Goal: Information Seeking & Learning: Learn about a topic

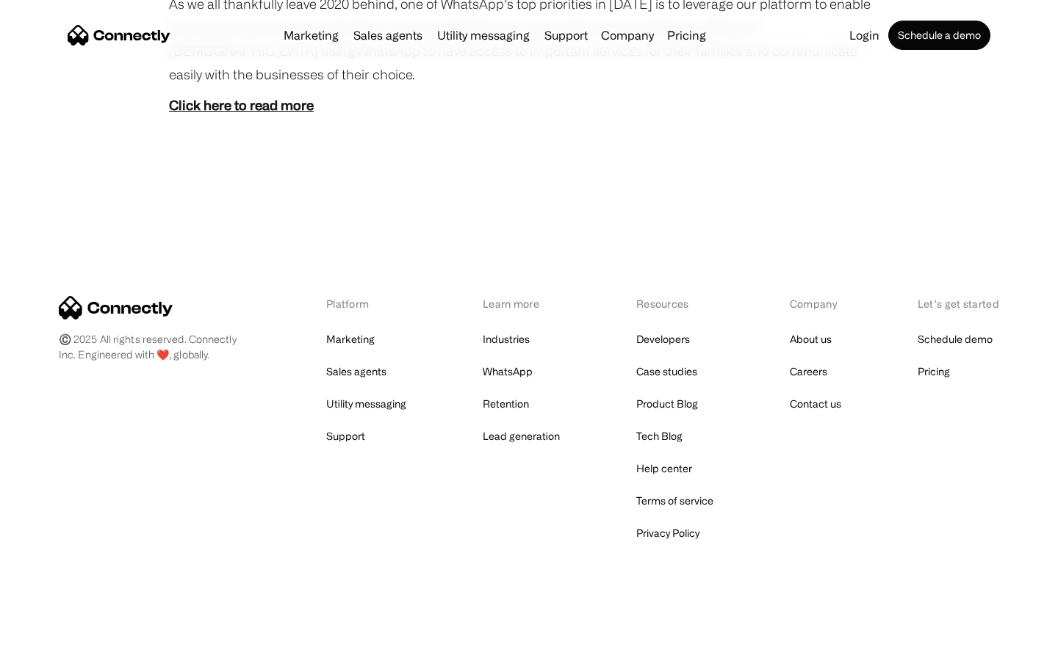
scroll to position [825, 0]
